Goal: Transaction & Acquisition: Purchase product/service

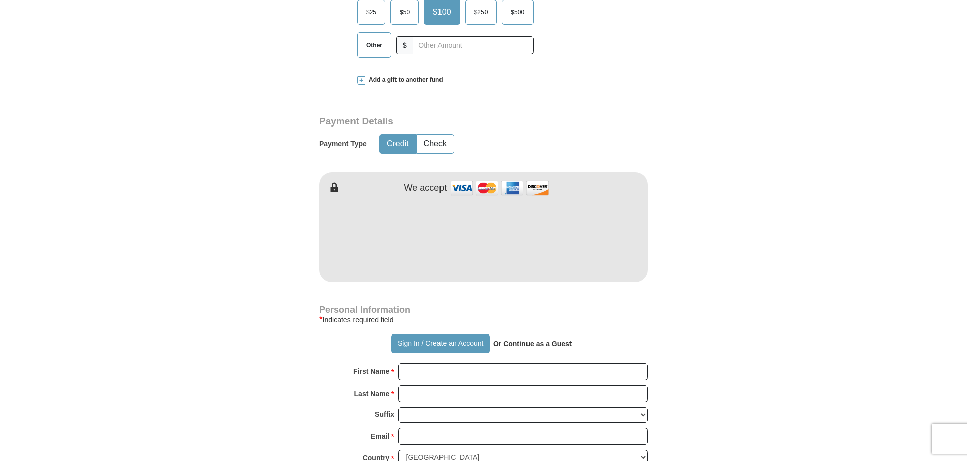
scroll to position [405, 0]
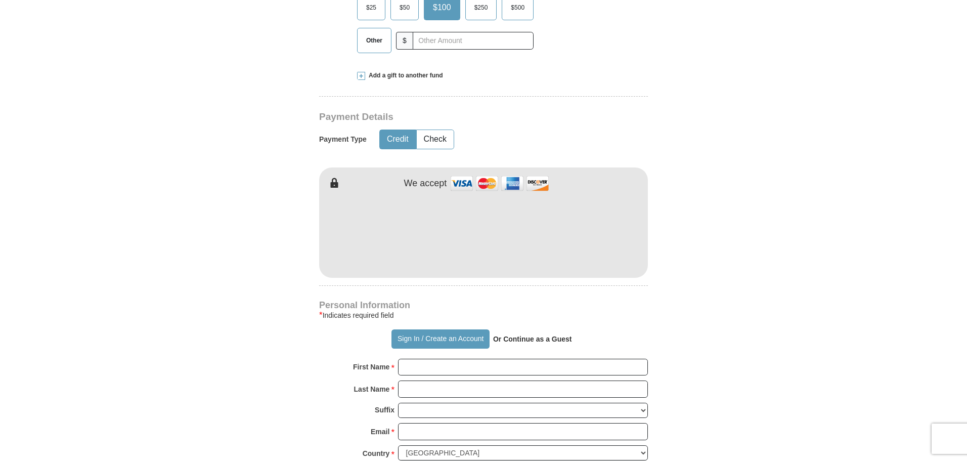
click at [344, 314] on div "* Indicates required field" at bounding box center [483, 315] width 329 height 12
click at [425, 365] on input "First Name *" at bounding box center [523, 366] width 250 height 17
type input "j"
type input "[PERSON_NAME]"
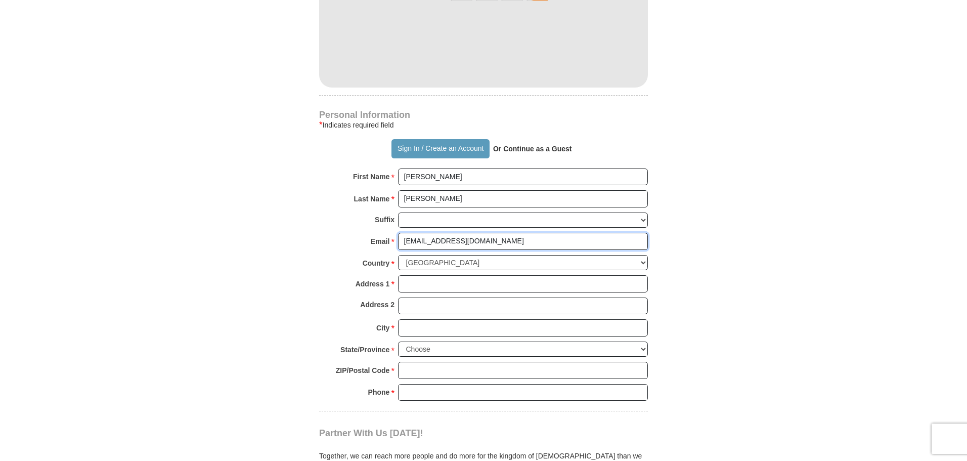
scroll to position [600, 0]
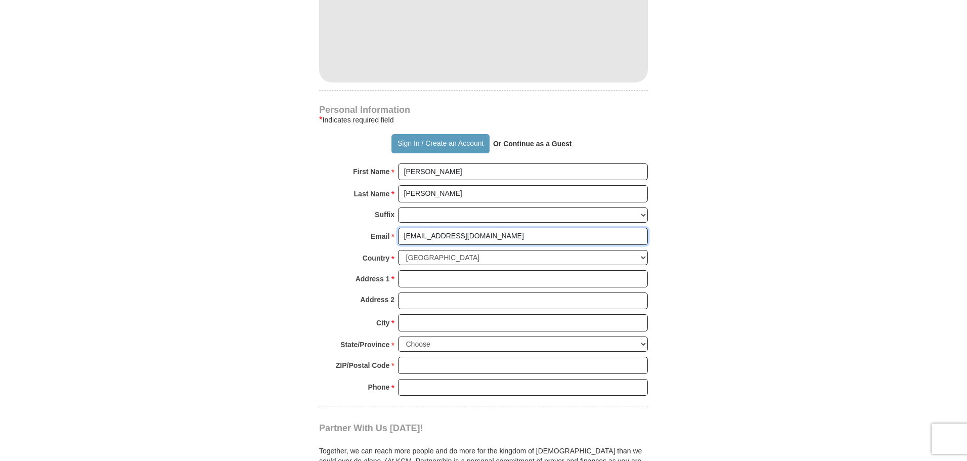
type input "[EMAIL_ADDRESS][DOMAIN_NAME]"
click at [440, 279] on input "Address 1 *" at bounding box center [523, 278] width 250 height 17
type input "[STREET_ADDRESS]"
type input "[GEOGRAPHIC_DATA]"
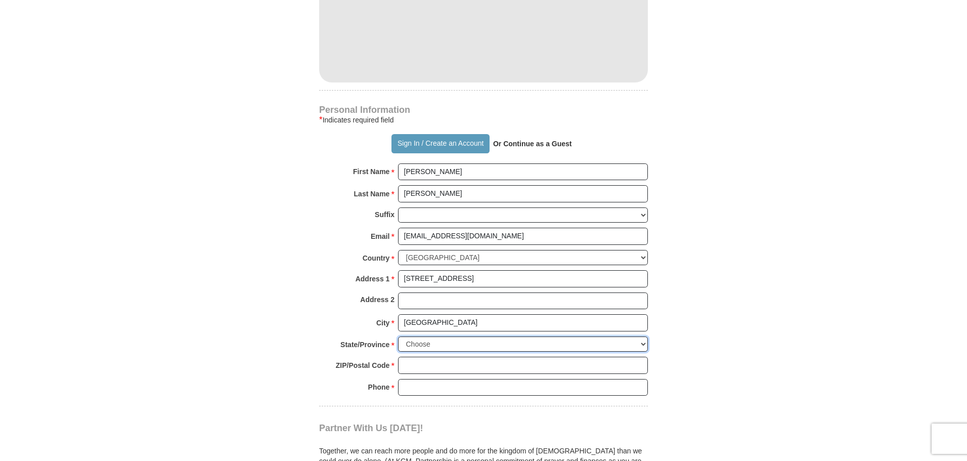
select select "AL"
type input "36580"
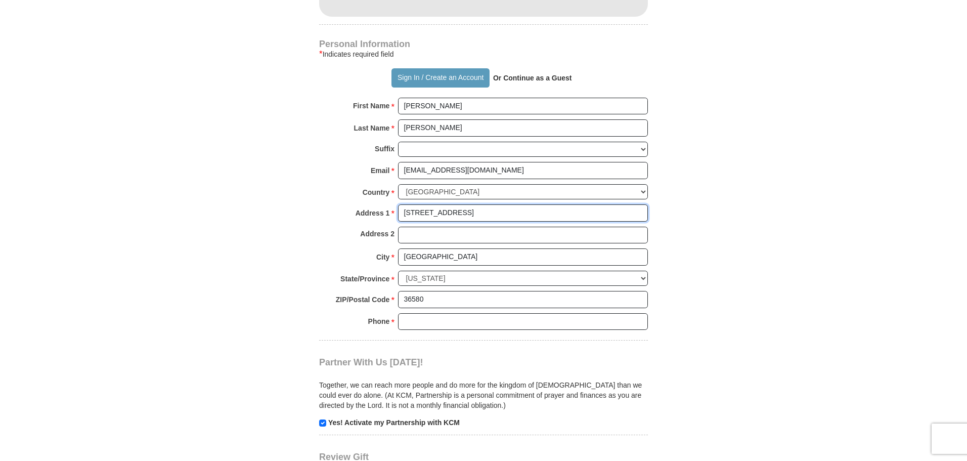
scroll to position [666, 0]
click at [481, 313] on input "Phone * *" at bounding box center [523, 320] width 250 height 17
type input "2512790853"
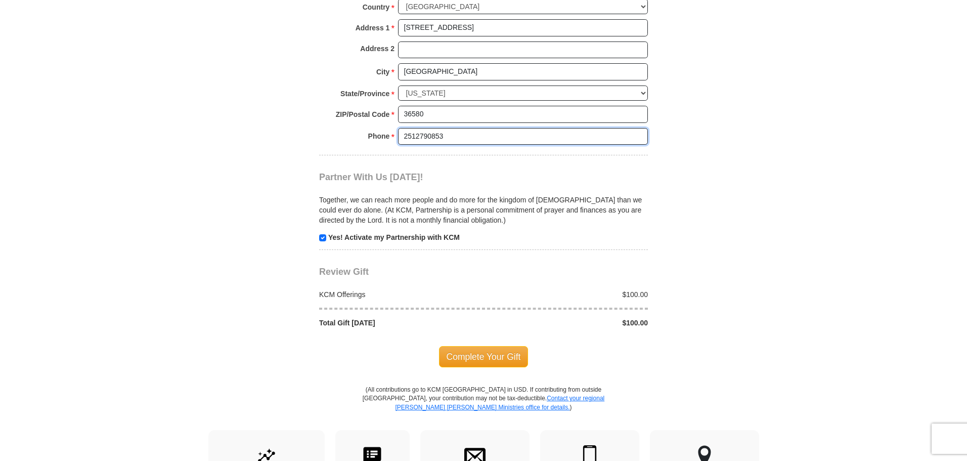
scroll to position [851, 0]
click at [494, 348] on span "Complete Your Gift" at bounding box center [483, 355] width 89 height 21
